Goal: Task Accomplishment & Management: Use online tool/utility

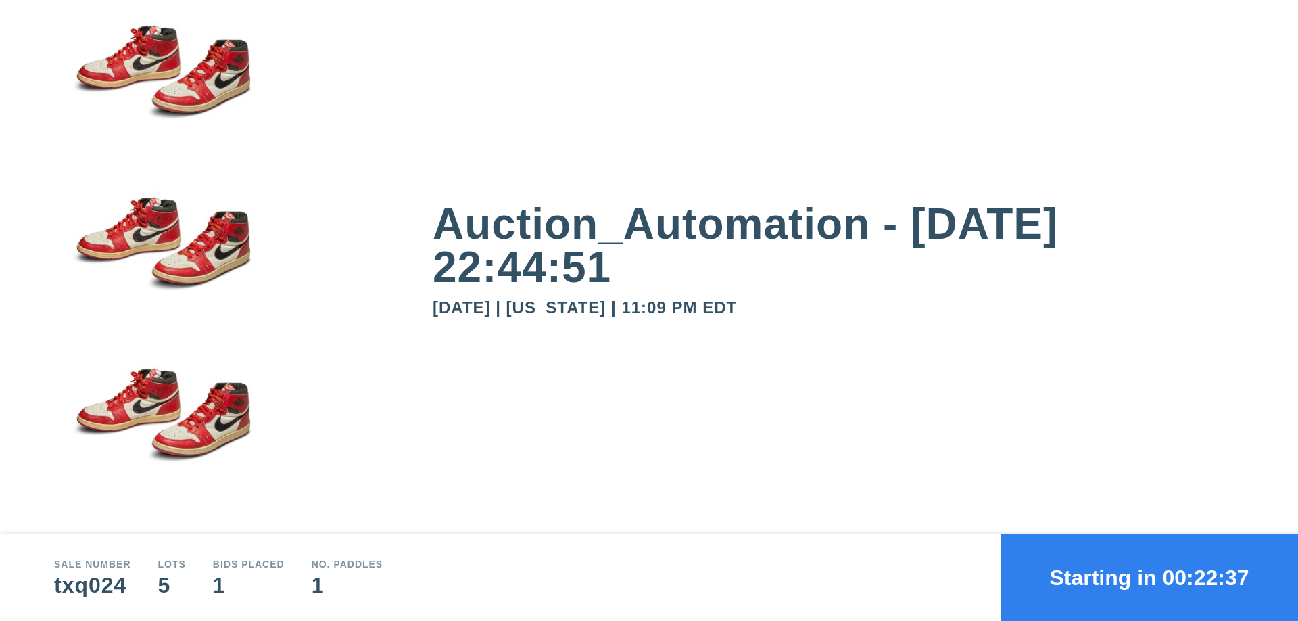
click at [1149, 577] on button "Starting in 00:22:37" at bounding box center [1148, 577] width 297 height 87
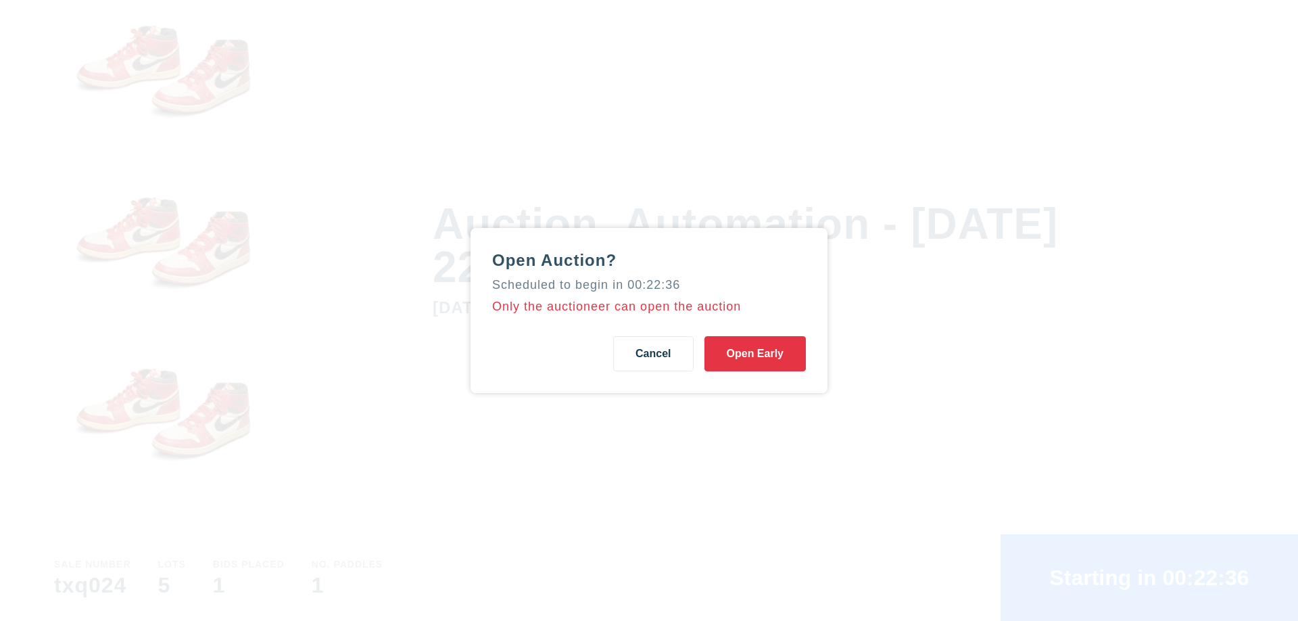
click at [755, 354] on button "Open Early" at bounding box center [754, 353] width 101 height 35
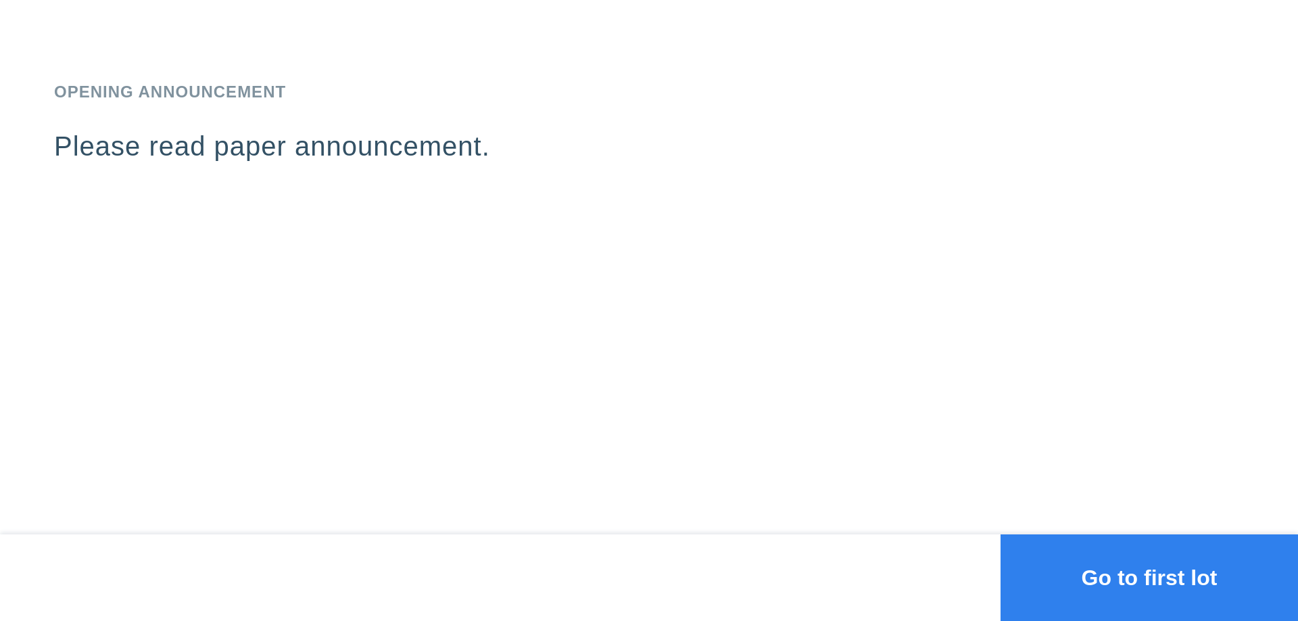
click at [1149, 577] on button "Go to first lot" at bounding box center [1148, 577] width 297 height 87
